Goal: Transaction & Acquisition: Purchase product/service

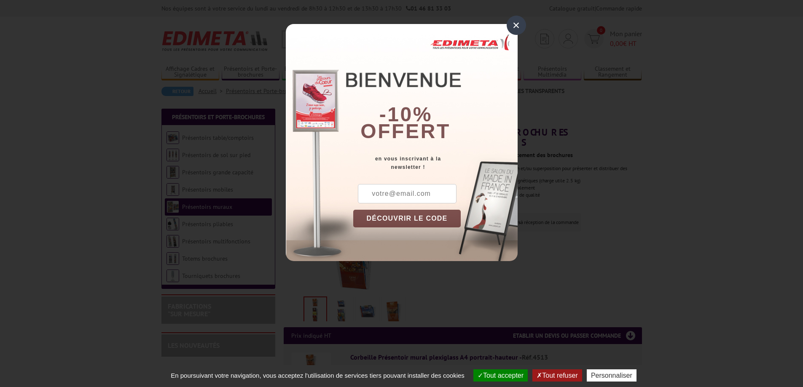
click at [514, 27] on div "×" at bounding box center [515, 25] width 19 height 19
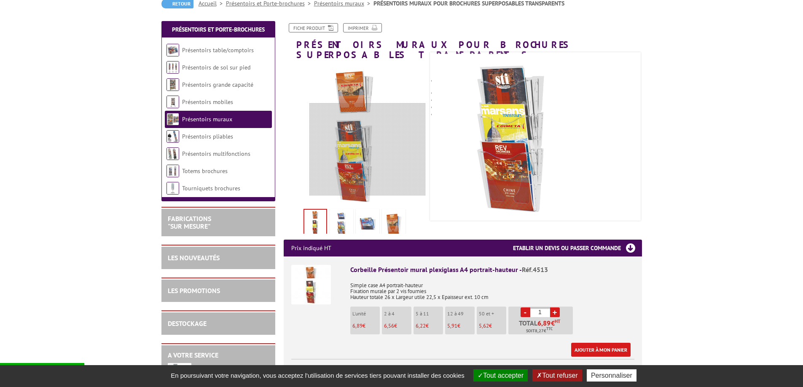
scroll to position [96, 0]
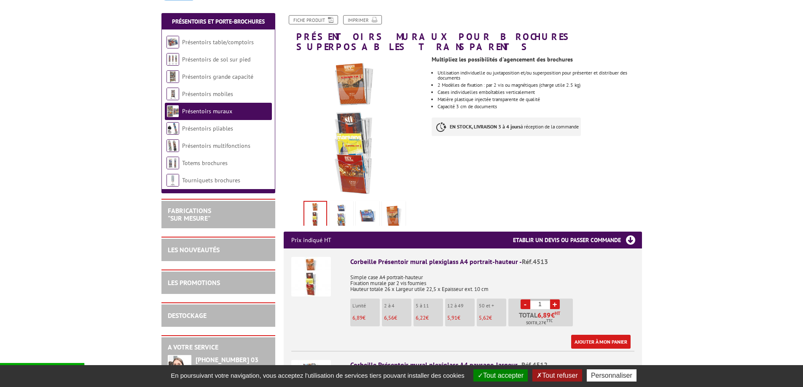
click at [367, 209] on img at bounding box center [367, 216] width 20 height 26
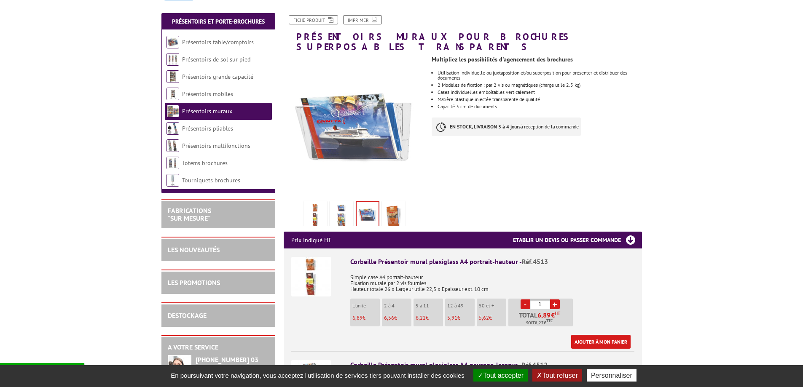
click at [348, 205] on img at bounding box center [341, 216] width 20 height 26
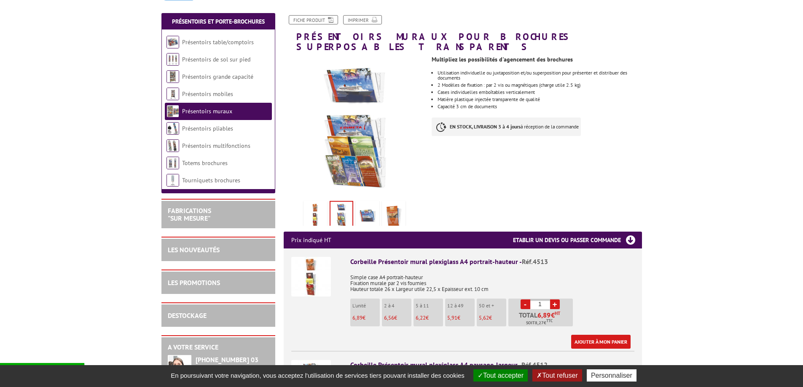
click at [386, 205] on img at bounding box center [393, 216] width 20 height 26
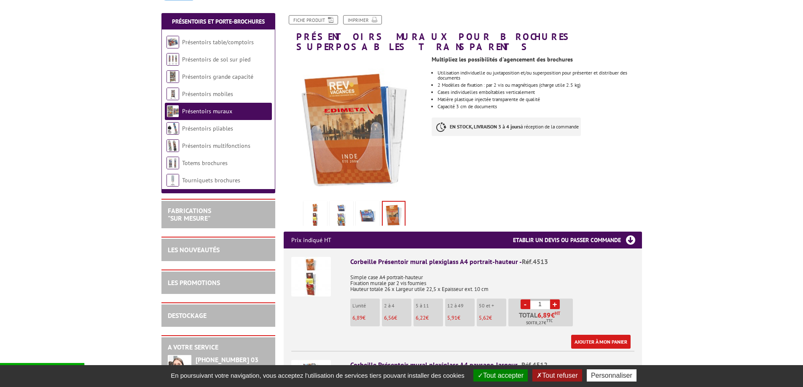
click at [368, 206] on img at bounding box center [367, 216] width 20 height 26
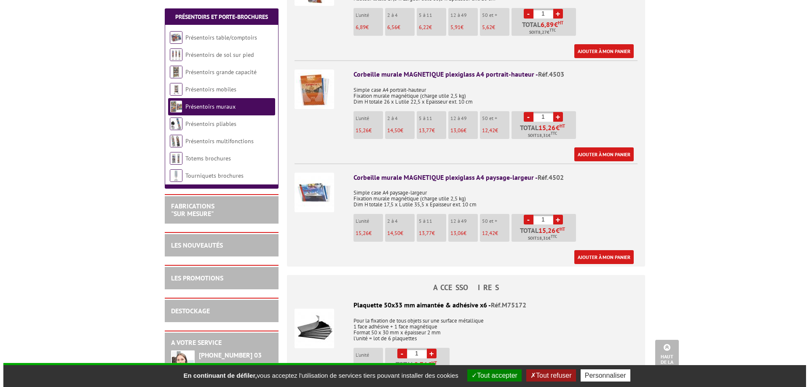
scroll to position [490, 0]
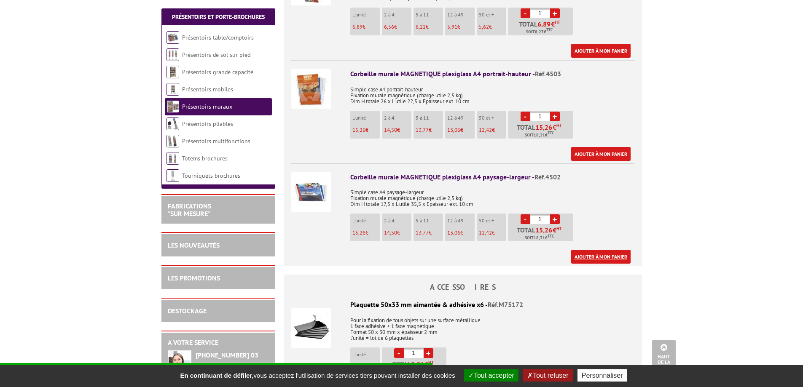
click at [587, 250] on link "Ajouter à mon panier" at bounding box center [600, 257] width 59 height 14
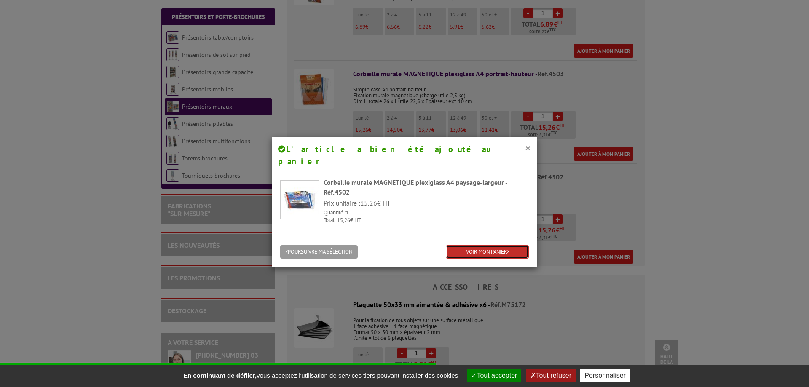
click at [471, 245] on link "VOIR MON PANIER" at bounding box center [487, 252] width 83 height 14
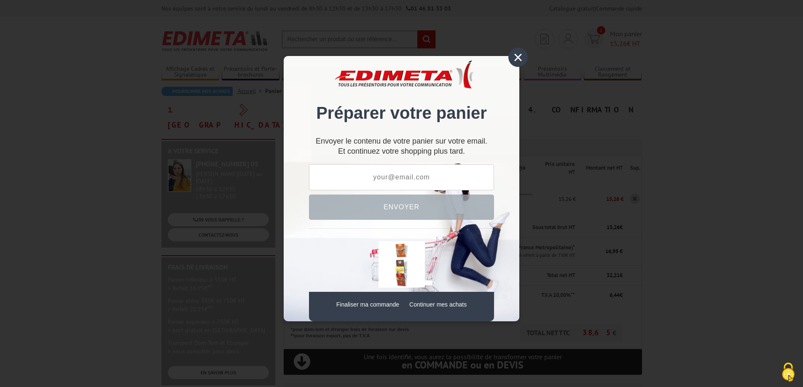
click at [525, 57] on div "×" at bounding box center [517, 57] width 19 height 19
